Goal: Navigation & Orientation: Find specific page/section

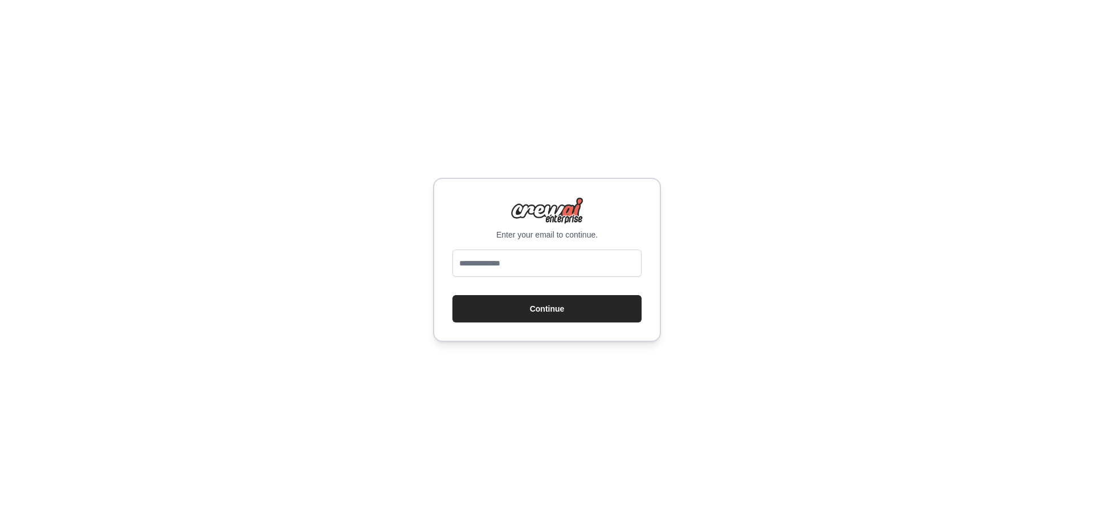
type input "**********"
click at [571, 308] on button "Continue" at bounding box center [546, 308] width 189 height 27
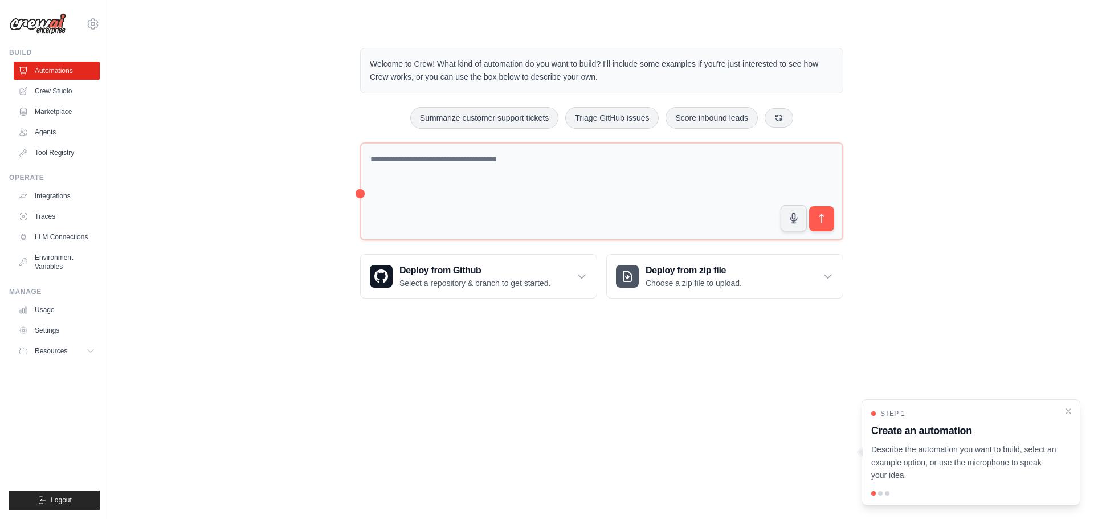
click at [169, 84] on div "Welcome to Crew! What kind of automation do you want to build? I'll include som…" at bounding box center [602, 173] width 948 height 287
click at [71, 93] on link "Crew Studio" at bounding box center [58, 91] width 86 height 18
click at [63, 111] on link "Marketplace" at bounding box center [58, 112] width 86 height 18
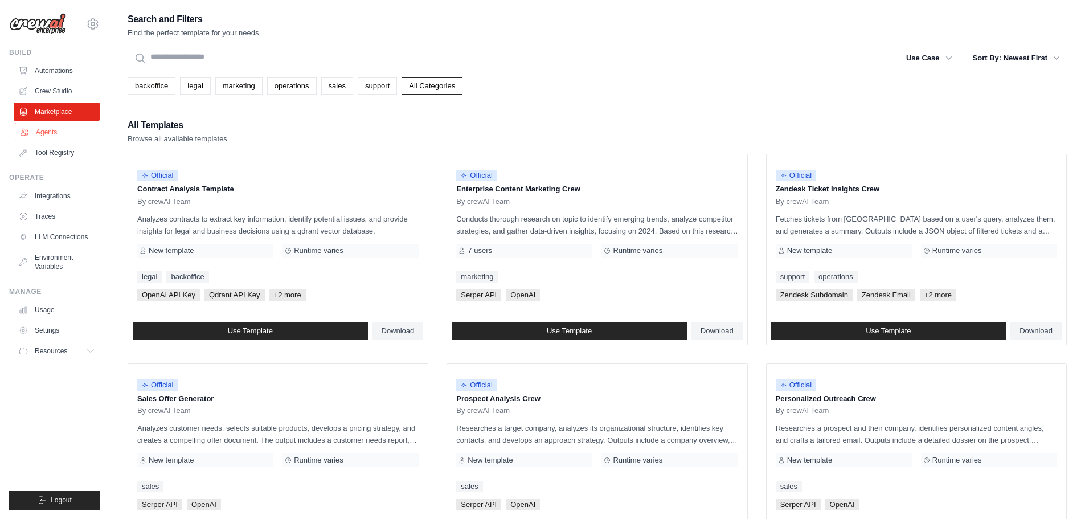
click at [48, 131] on link "Agents" at bounding box center [58, 132] width 86 height 18
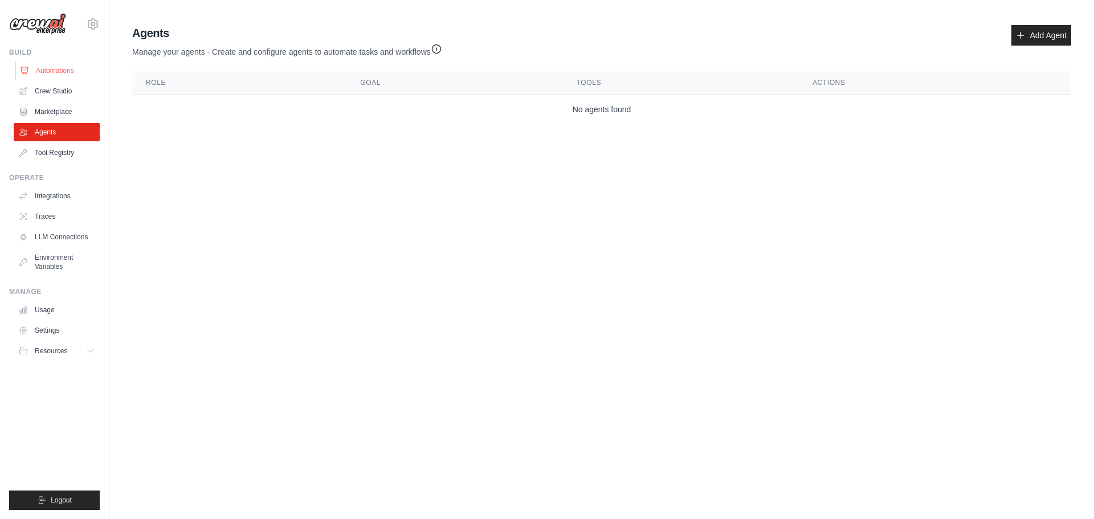
click at [54, 72] on link "Automations" at bounding box center [58, 71] width 86 height 18
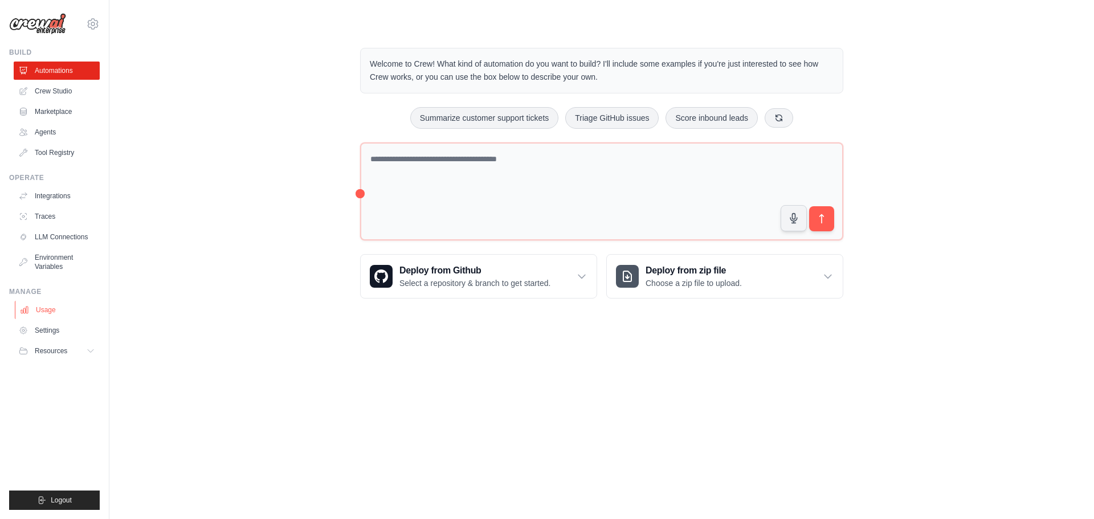
click at [66, 308] on link "Usage" at bounding box center [58, 310] width 86 height 18
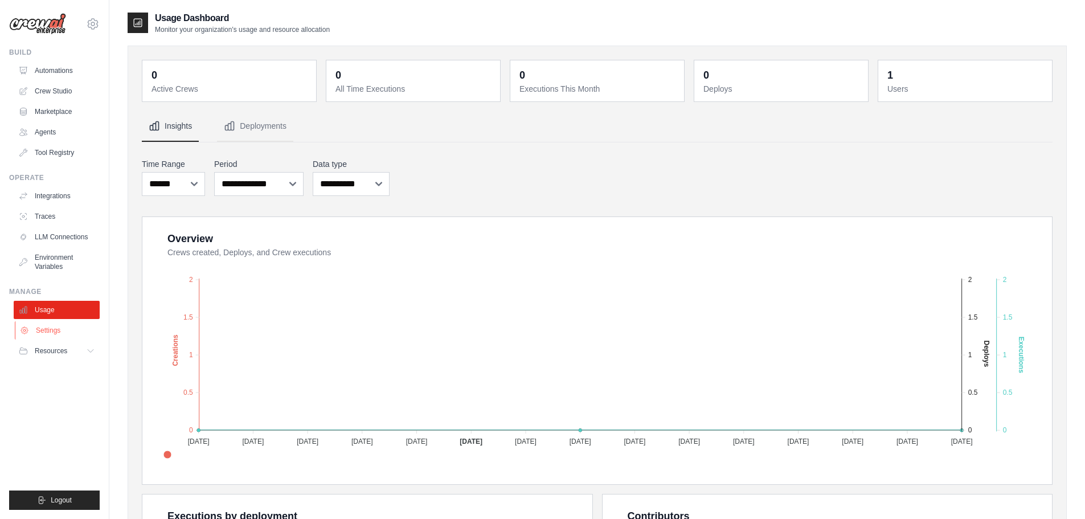
click at [54, 332] on link "Settings" at bounding box center [58, 330] width 86 height 18
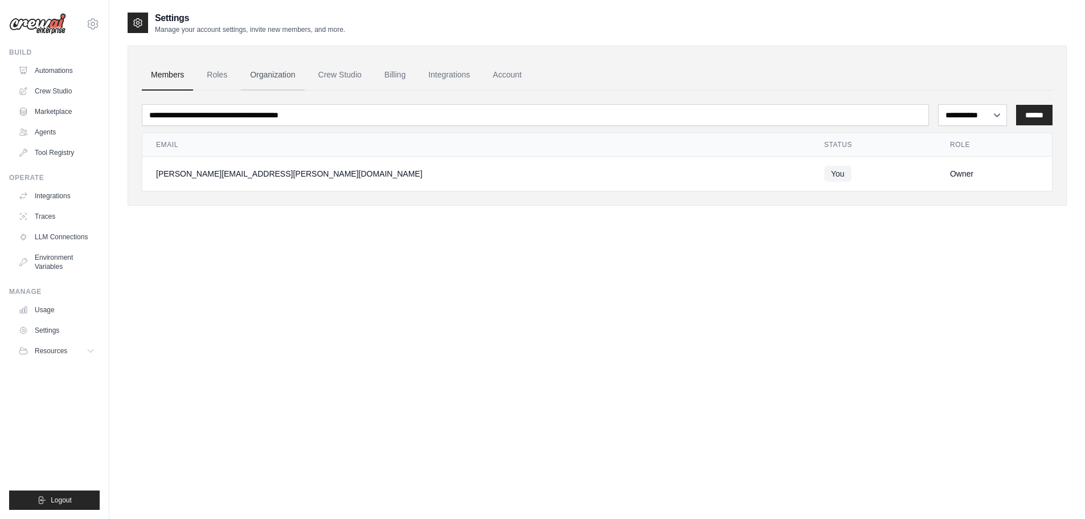
click at [261, 71] on link "Organization" at bounding box center [272, 75] width 63 height 31
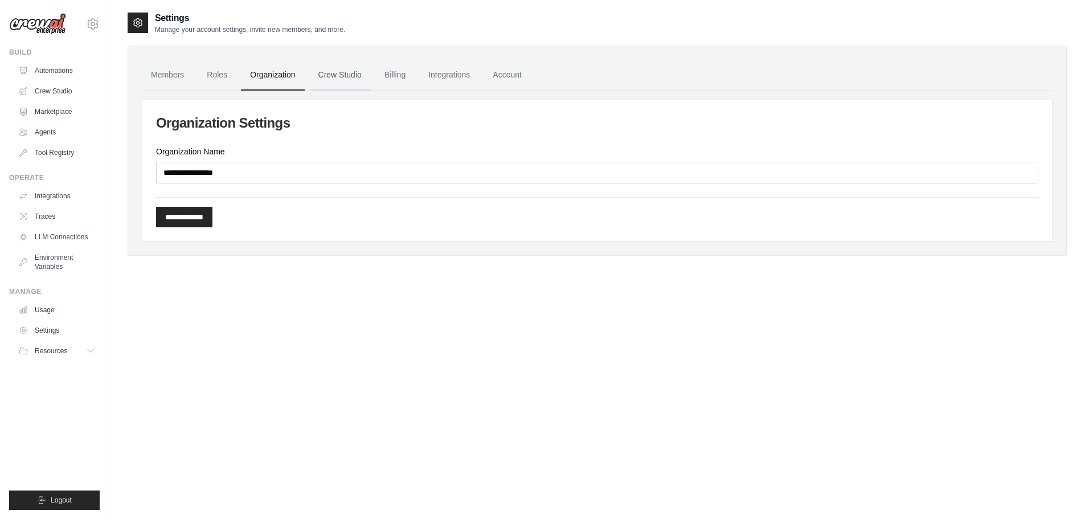
click at [336, 72] on link "Crew Studio" at bounding box center [340, 75] width 62 height 31
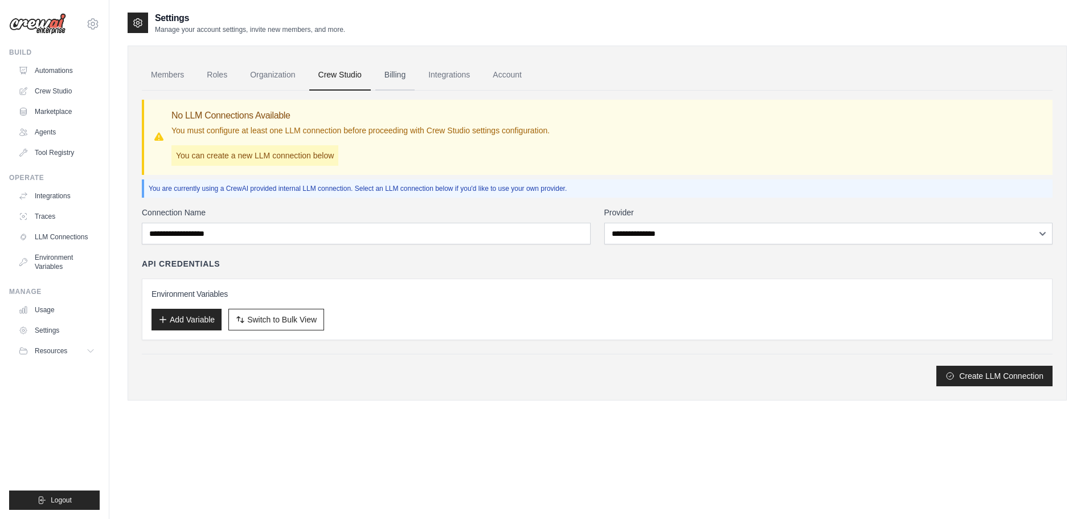
click at [398, 81] on link "Billing" at bounding box center [394, 75] width 39 height 31
